Goal: Transaction & Acquisition: Purchase product/service

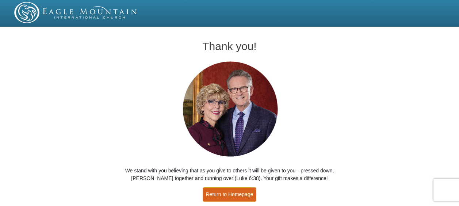
click at [233, 196] on link "Return to Homepage" at bounding box center [230, 194] width 54 height 14
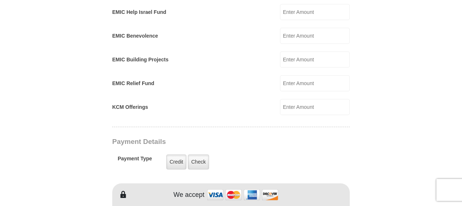
scroll to position [475, 0]
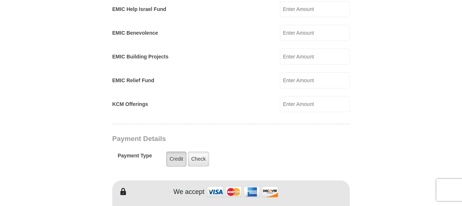
type input "285.00"
click at [182, 152] on label "Credit" at bounding box center [176, 159] width 20 height 15
click at [0, 0] on input "Credit" at bounding box center [0, 0] width 0 height 0
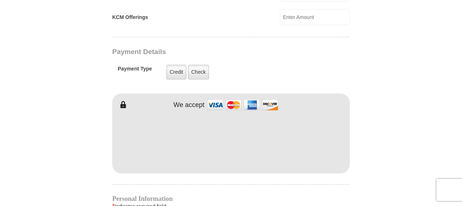
scroll to position [585, 0]
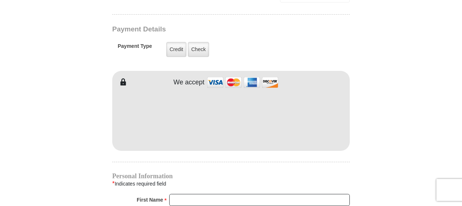
click at [233, 157] on div "EMIC Tithes and Offerings The [DEMOGRAPHIC_DATA] teaches us the foundation for …" at bounding box center [231, 67] width 238 height 892
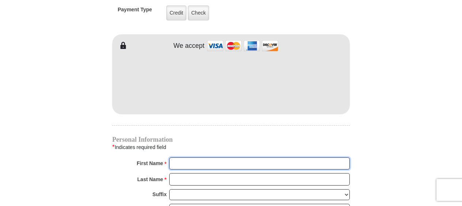
click at [199, 157] on input "First Name *" at bounding box center [259, 163] width 181 height 12
type input "[PERSON_NAME]"
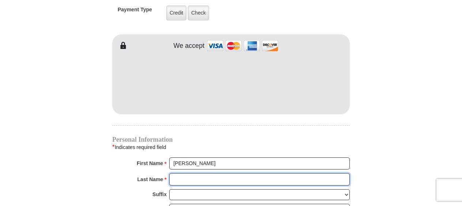
type input "[PERSON_NAME]"
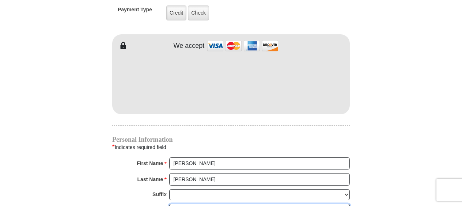
type input "[EMAIL_ADDRESS][DOMAIN_NAME]"
type input "[PERSON_NAME] Valley"
type input "28751"
type input "[PHONE_NUMBER]"
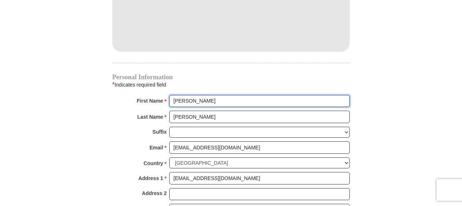
scroll to position [731, 0]
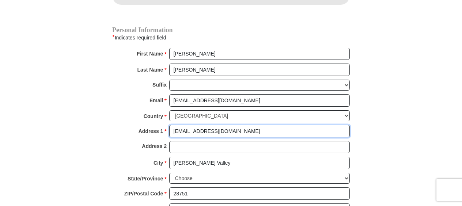
drag, startPoint x: 232, startPoint y: 121, endPoint x: 166, endPoint y: 120, distance: 65.8
click at [167, 125] on div "Address 1 * [EMAIL_ADDRESS][DOMAIN_NAME] Please enter Address 1" at bounding box center [231, 133] width 238 height 16
click at [175, 125] on input "Address 1 *" at bounding box center [259, 131] width 181 height 12
type input "P O Bx 1888"
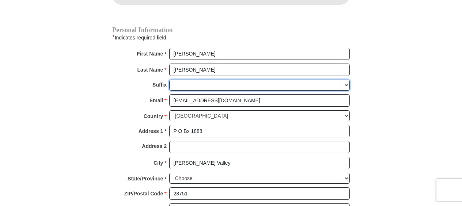
type input "P O Bx 1888"
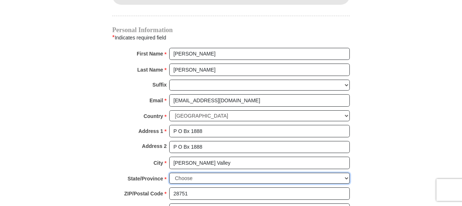
select select "NC"
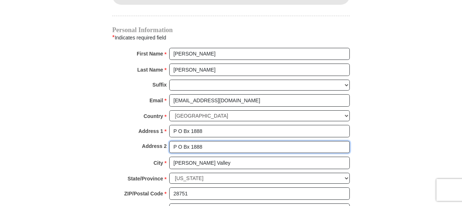
drag, startPoint x: 207, startPoint y: 139, endPoint x: 169, endPoint y: 138, distance: 38.0
click at [171, 141] on input "P O Bx 1888" at bounding box center [259, 147] width 181 height 12
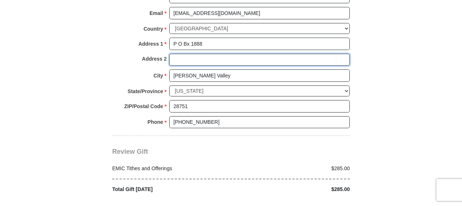
scroll to position [840, 0]
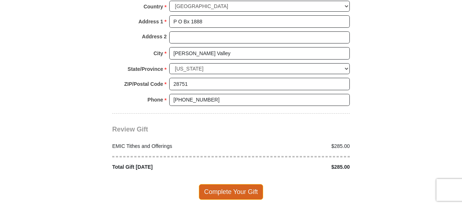
click at [234, 184] on span "Complete Your Gift" at bounding box center [231, 191] width 65 height 15
